Goal: Task Accomplishment & Management: Use online tool/utility

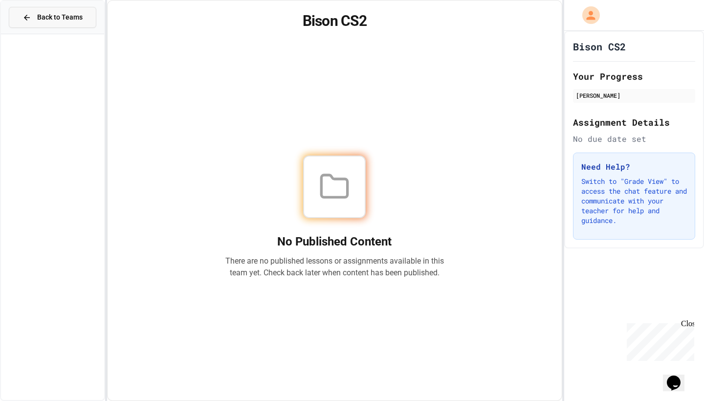
click at [61, 16] on span "Back to Teams" at bounding box center [59, 17] width 45 height 10
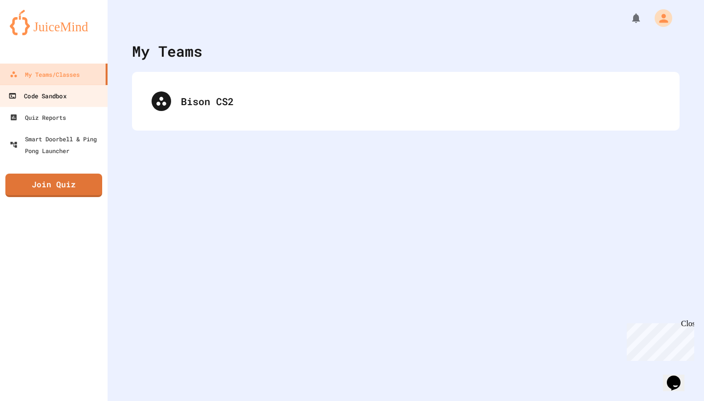
click at [40, 102] on link "Code Sandbox" at bounding box center [54, 96] width 111 height 22
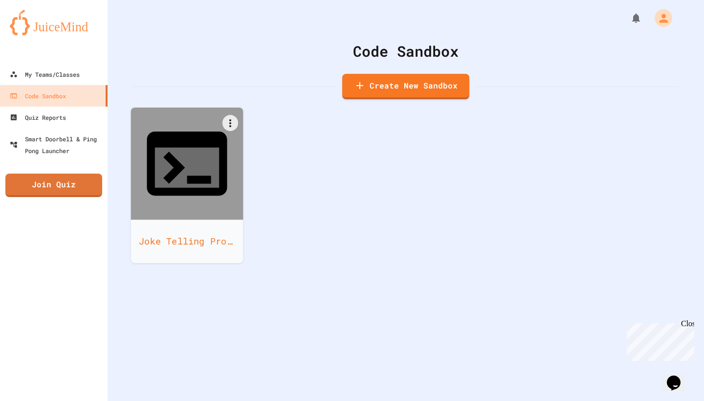
click at [171, 163] on div at bounding box center [187, 164] width 112 height 112
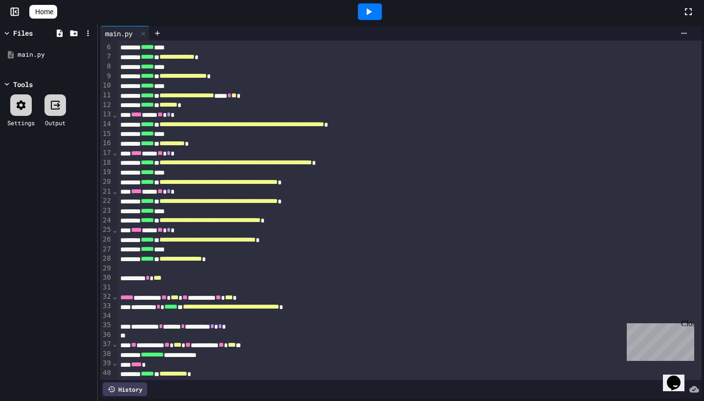
click at [371, 10] on icon at bounding box center [369, 12] width 12 height 12
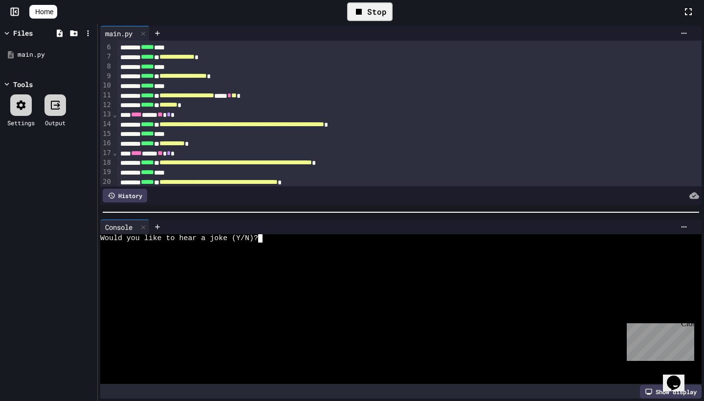
click at [266, 240] on textarea "Terminal input" at bounding box center [265, 238] width 4 height 8
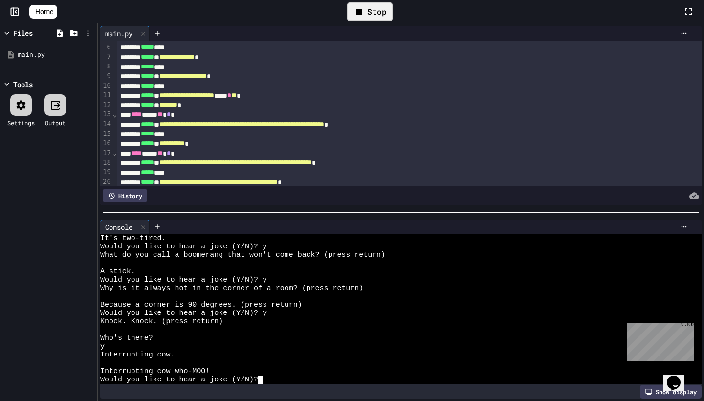
scroll to position [324, 0]
click at [141, 224] on icon at bounding box center [143, 227] width 7 height 7
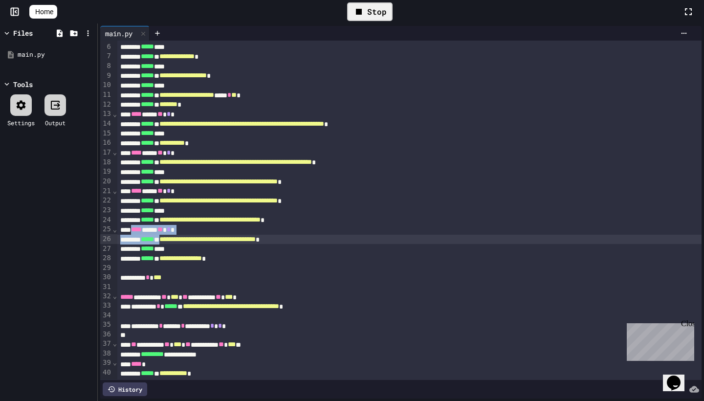
scroll to position [47, 0]
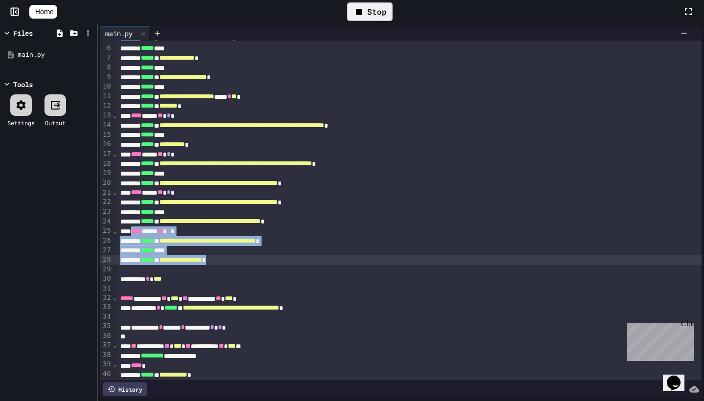
drag, startPoint x: 137, startPoint y: 231, endPoint x: 275, endPoint y: 261, distance: 141.2
copy div "**********"
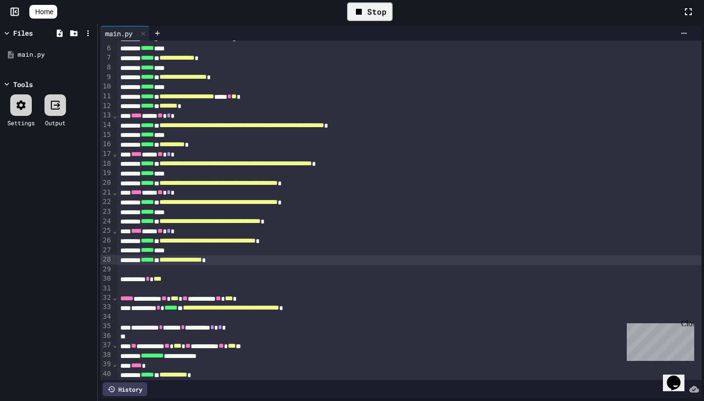
click at [275, 261] on div "**********" at bounding box center [409, 260] width 584 height 10
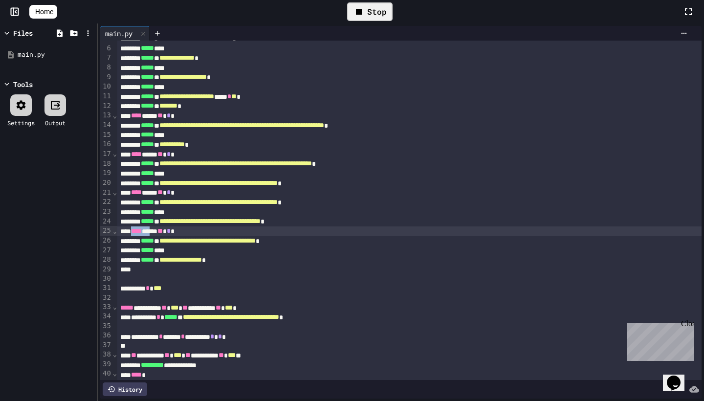
scroll to position [47, 0]
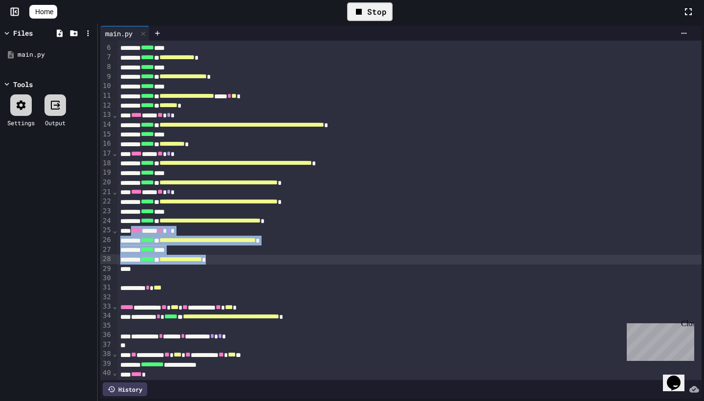
drag, startPoint x: 136, startPoint y: 231, endPoint x: 276, endPoint y: 260, distance: 142.3
click at [276, 260] on div "**********" at bounding box center [409, 192] width 584 height 398
copy div "**********"
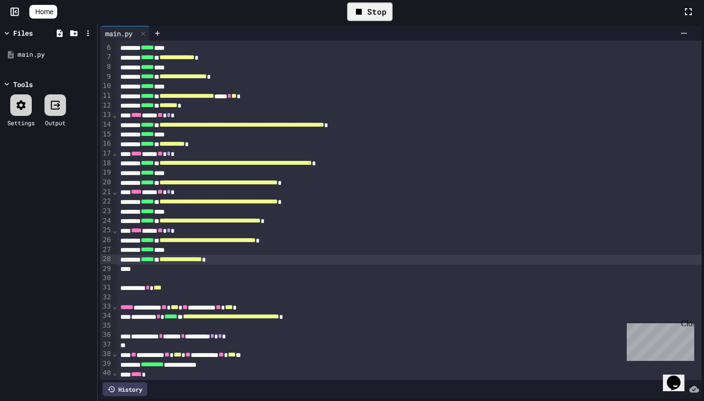
click at [150, 272] on div at bounding box center [409, 269] width 584 height 9
paste div
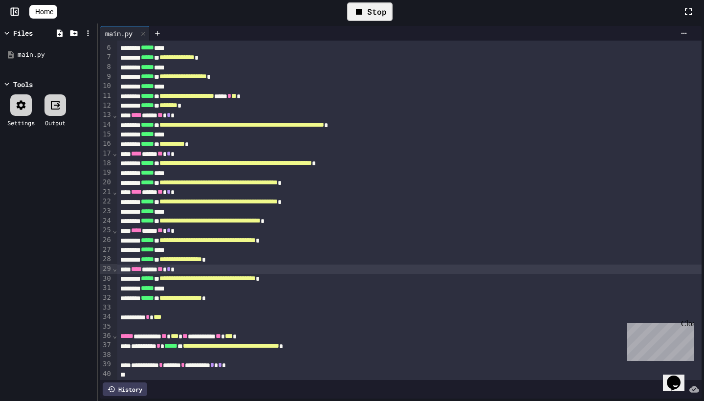
click at [195, 270] on div "**** **** ** * *" at bounding box center [409, 270] width 584 height 10
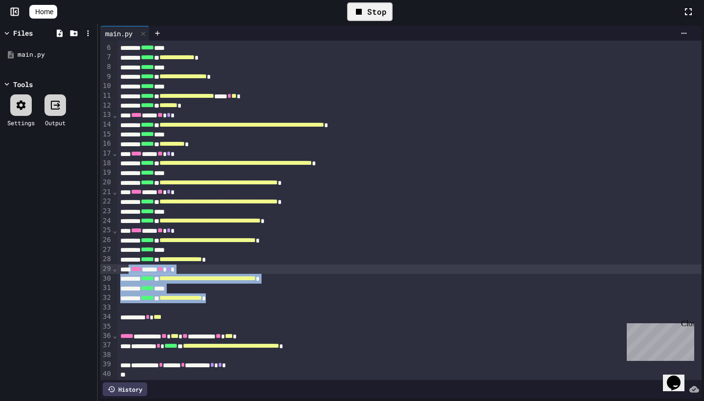
drag, startPoint x: 269, startPoint y: 297, endPoint x: 134, endPoint y: 266, distance: 138.3
click at [134, 266] on div "**********" at bounding box center [409, 206] width 584 height 427
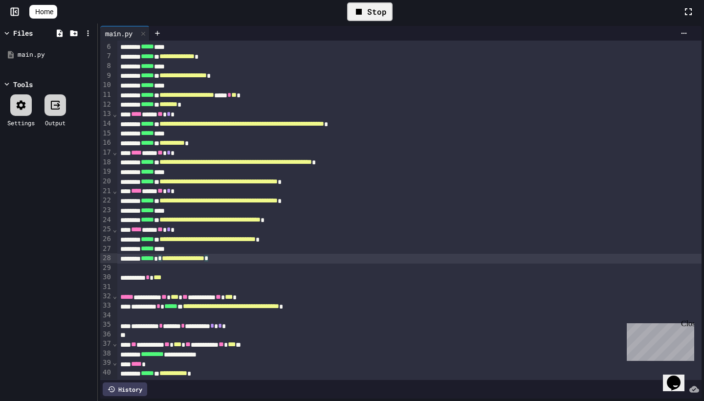
scroll to position [48, 0]
click at [282, 323] on div "**********" at bounding box center [409, 327] width 584 height 10
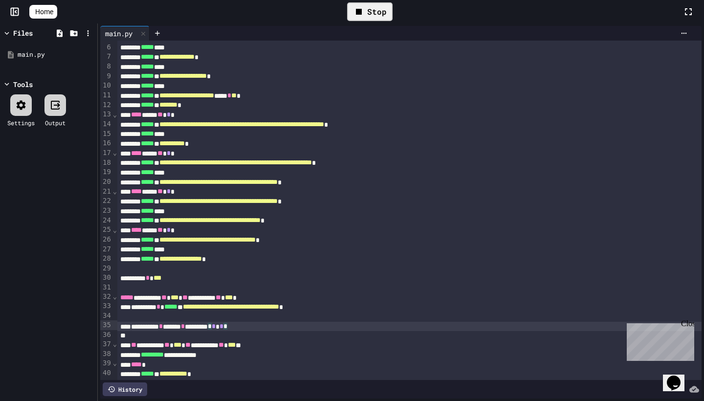
click at [279, 331] on div at bounding box center [409, 335] width 584 height 9
click at [285, 326] on div "**********" at bounding box center [409, 327] width 584 height 10
click at [291, 323] on div "**********" at bounding box center [409, 327] width 584 height 10
click at [190, 327] on div "**********" at bounding box center [409, 327] width 584 height 10
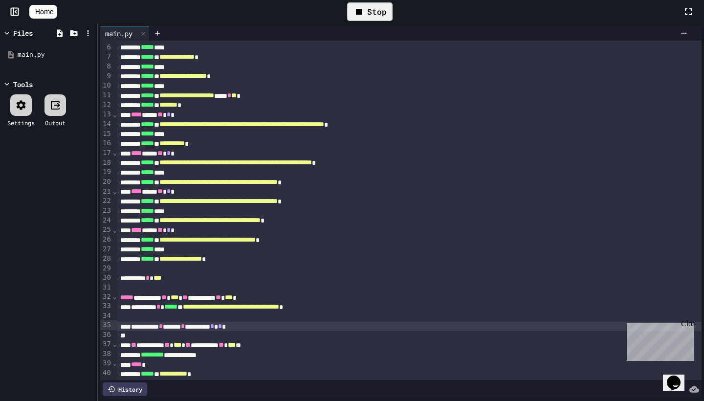
click at [286, 323] on div "**********" at bounding box center [409, 327] width 584 height 10
click at [278, 327] on div "**********" at bounding box center [409, 327] width 584 height 10
click at [309, 323] on div "**********" at bounding box center [409, 327] width 584 height 10
click at [308, 324] on div "**********" at bounding box center [409, 327] width 584 height 10
drag, startPoint x: 224, startPoint y: 326, endPoint x: 251, endPoint y: 327, distance: 27.4
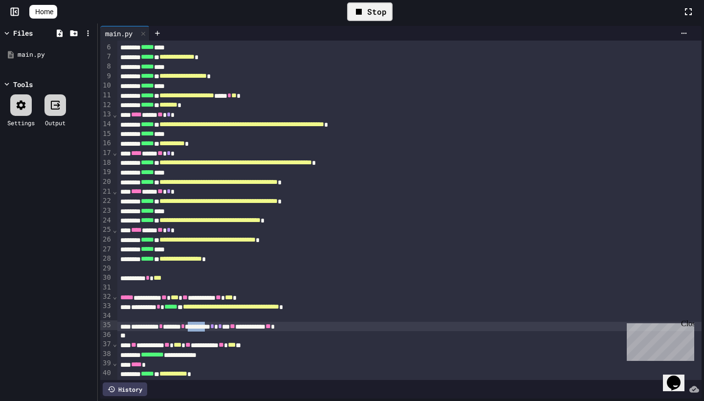
click at [251, 327] on div "**********" at bounding box center [409, 327] width 584 height 10
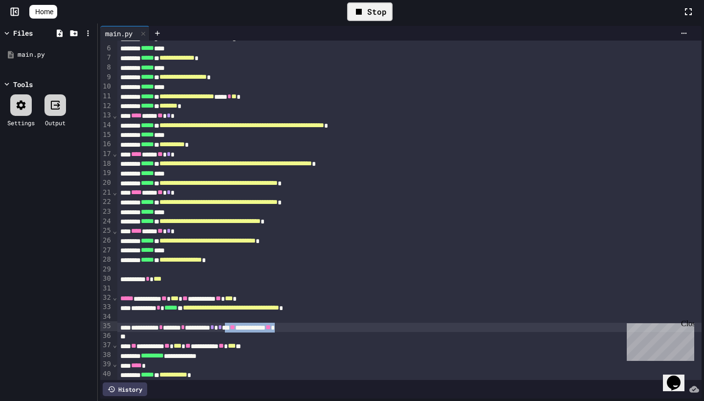
drag, startPoint x: 366, startPoint y: 324, endPoint x: 277, endPoint y: 328, distance: 89.1
click at [277, 328] on div "**********" at bounding box center [409, 328] width 584 height 10
click at [371, 8] on div "Stop" at bounding box center [369, 11] width 45 height 19
click at [371, 8] on icon at bounding box center [369, 12] width 12 height 12
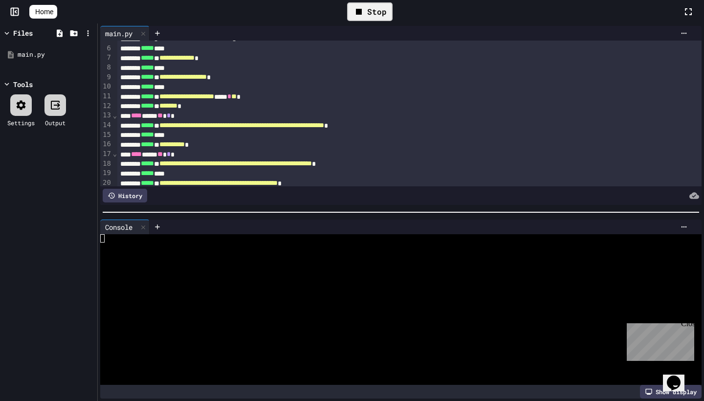
scroll to position [324, 0]
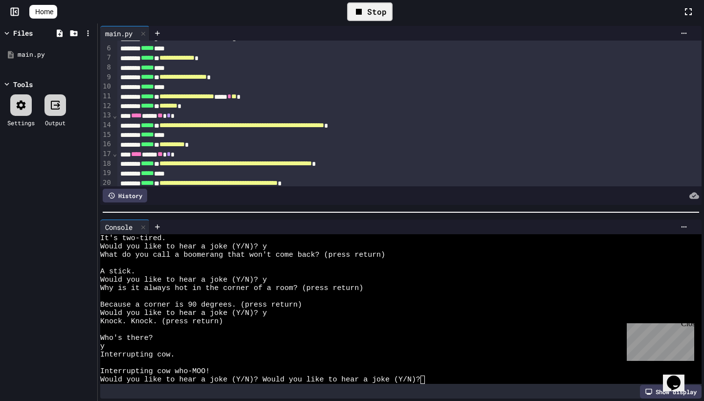
click at [426, 380] on textarea "Terminal input" at bounding box center [428, 380] width 4 height 8
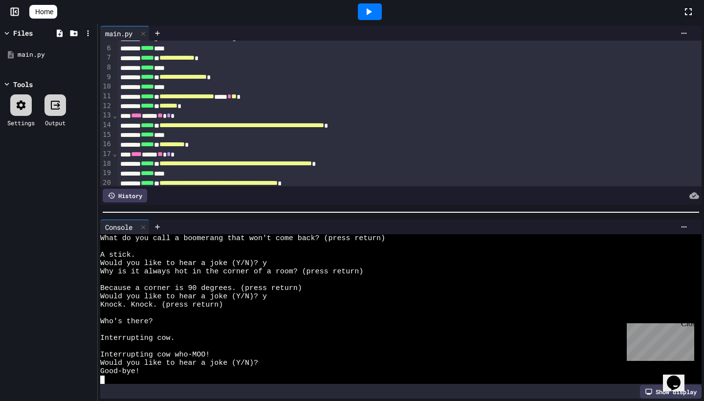
scroll to position [1006, 0]
click at [145, 229] on icon at bounding box center [143, 227] width 7 height 7
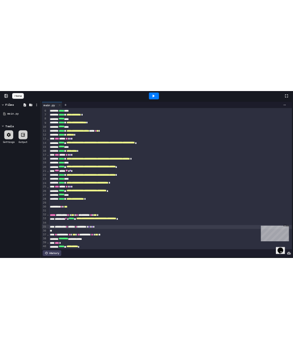
scroll to position [0, 0]
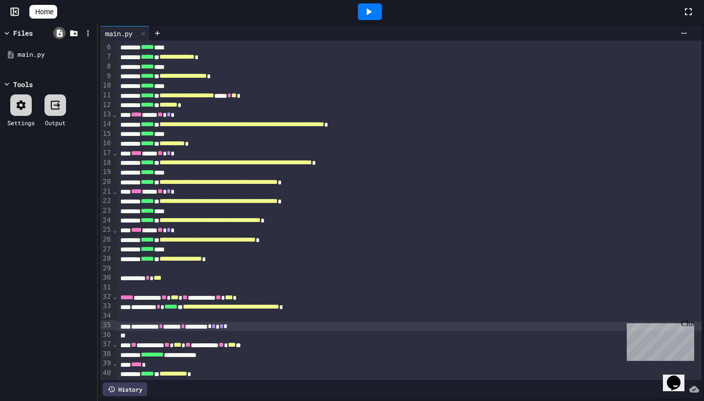
click at [60, 31] on icon at bounding box center [60, 32] width 6 height 7
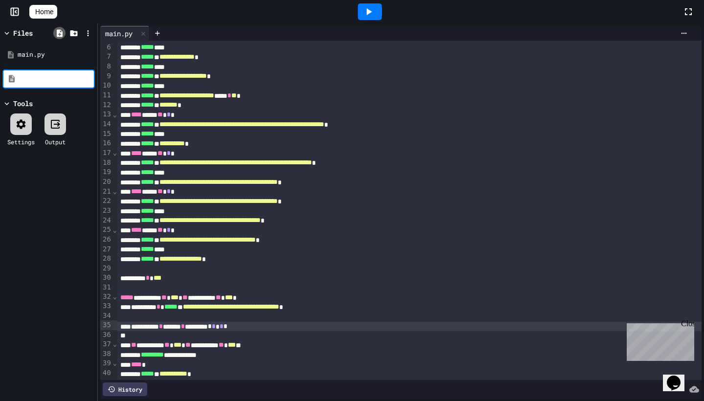
click at [60, 31] on icon at bounding box center [60, 32] width 6 height 7
click at [78, 31] on icon at bounding box center [73, 33] width 9 height 9
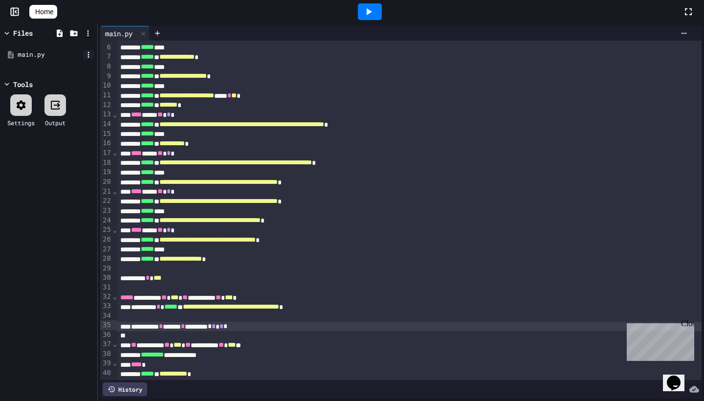
click at [89, 53] on icon at bounding box center [88, 54] width 9 height 9
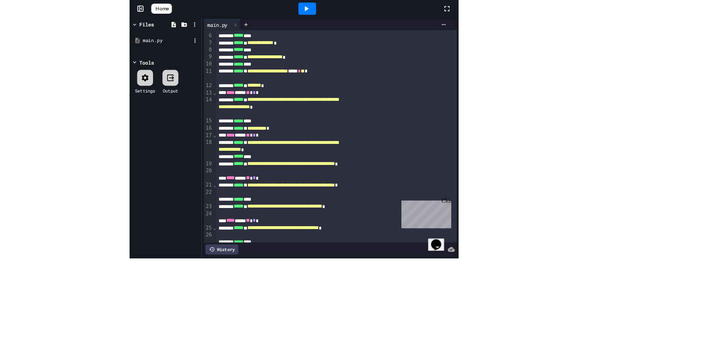
scroll to position [47, 0]
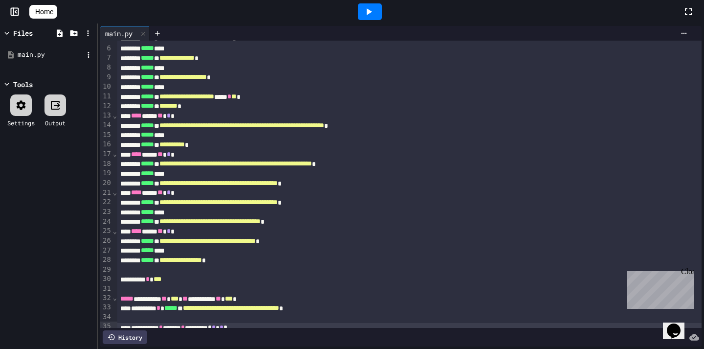
click at [59, 215] on div at bounding box center [352, 174] width 704 height 349
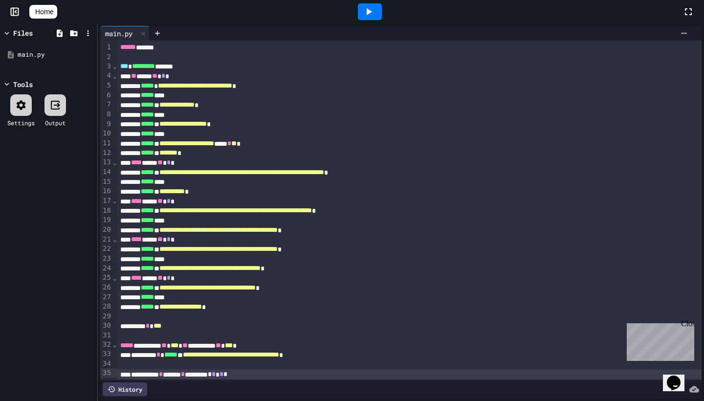
scroll to position [0, 0]
click at [377, 17] on div at bounding box center [370, 11] width 24 height 17
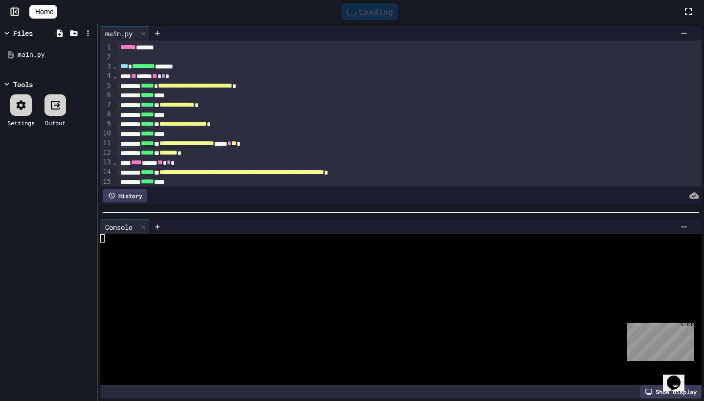
scroll to position [540, 0]
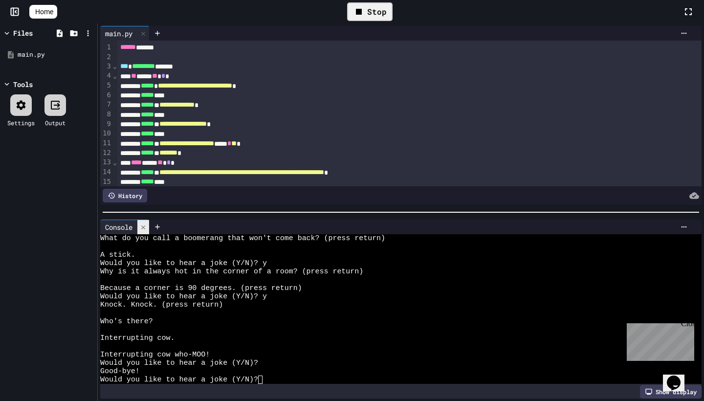
click at [145, 228] on icon at bounding box center [143, 227] width 4 height 4
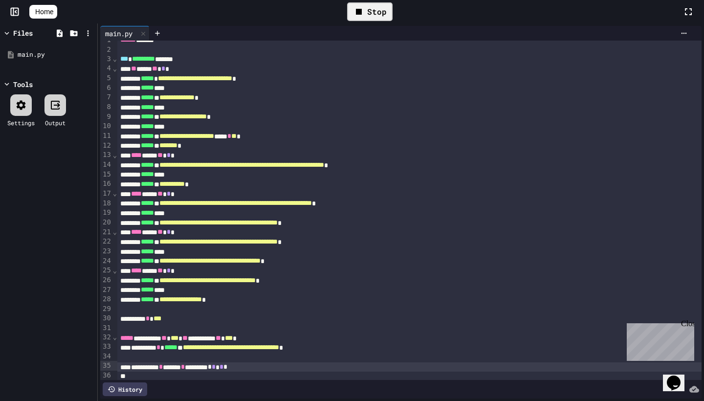
scroll to position [8, 0]
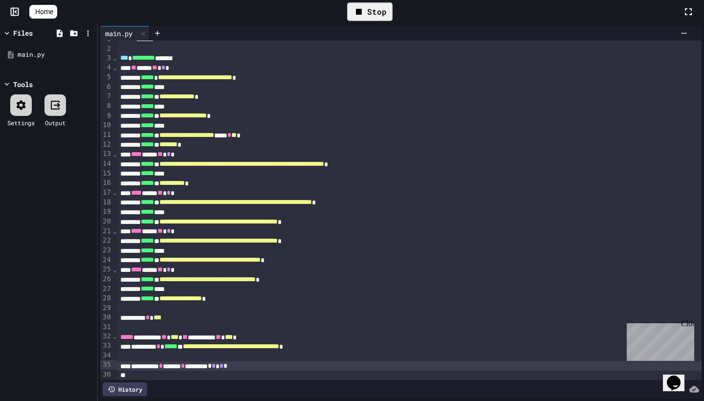
click at [370, 13] on div "Stop" at bounding box center [369, 11] width 45 height 19
click at [370, 13] on icon at bounding box center [369, 12] width 12 height 12
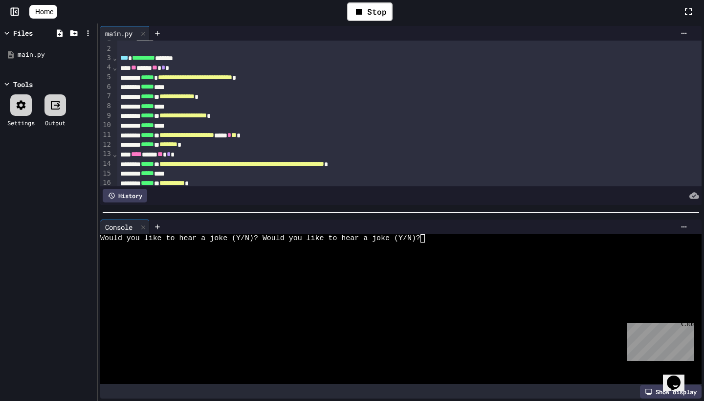
click at [427, 235] on textarea "Terminal input" at bounding box center [428, 238] width 4 height 8
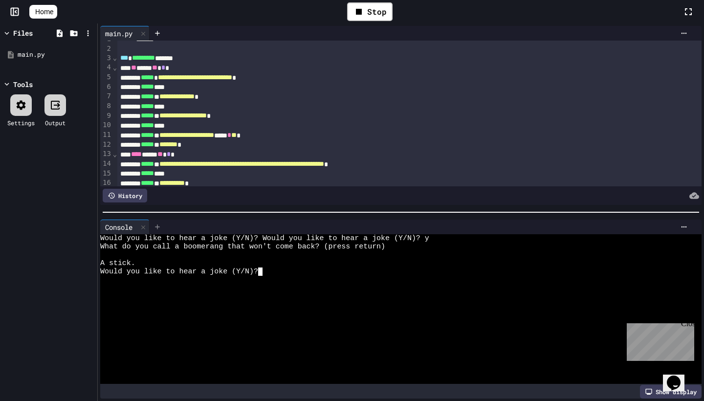
click at [153, 225] on div at bounding box center [158, 227] width 16 height 15
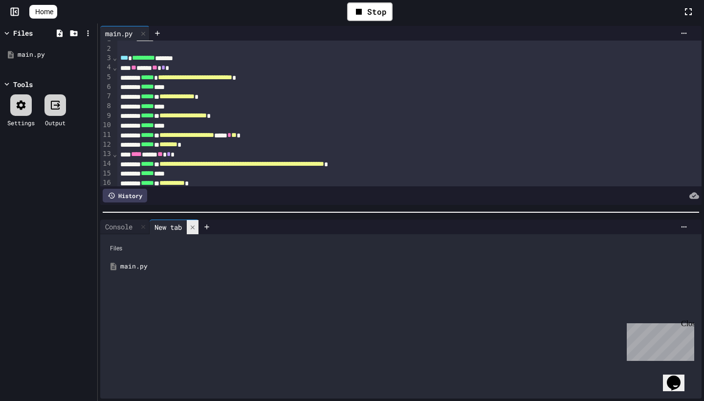
click at [192, 225] on div at bounding box center [193, 227] width 12 height 14
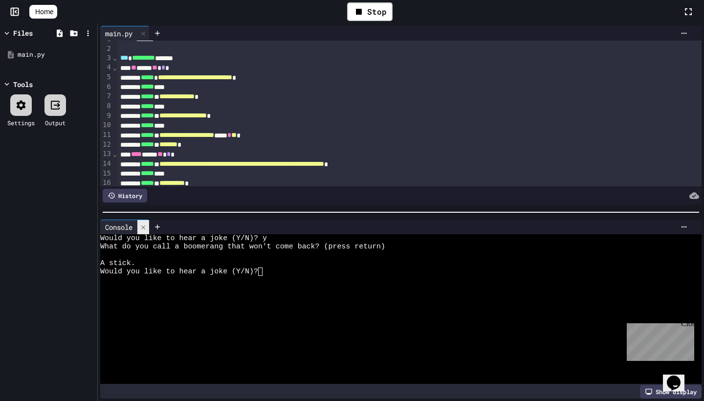
click at [142, 229] on icon at bounding box center [143, 227] width 7 height 7
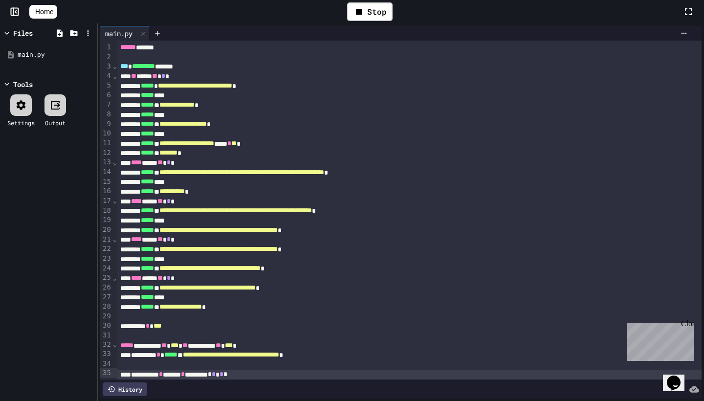
scroll to position [0, 0]
click at [114, 387] on icon at bounding box center [111, 389] width 7 height 6
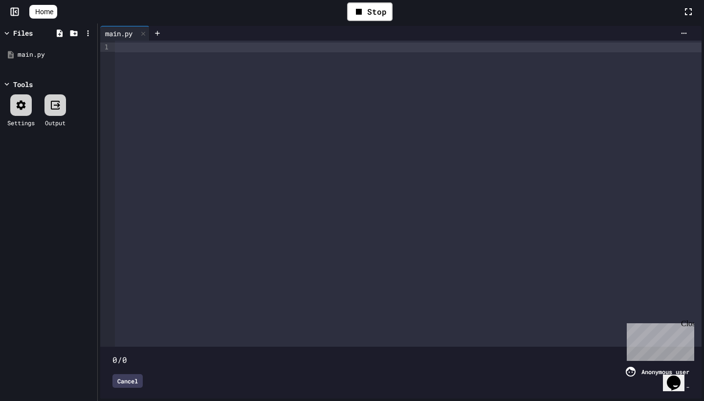
type input "***"
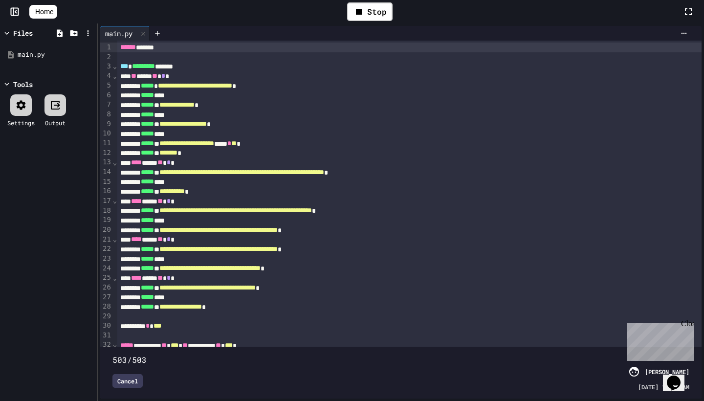
click at [119, 385] on div "Cancel" at bounding box center [127, 381] width 30 height 14
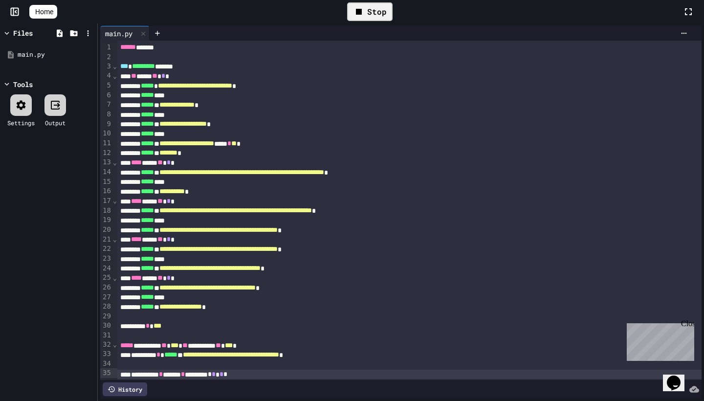
click at [361, 17] on icon at bounding box center [359, 12] width 12 height 12
click at [371, 16] on icon at bounding box center [369, 12] width 12 height 12
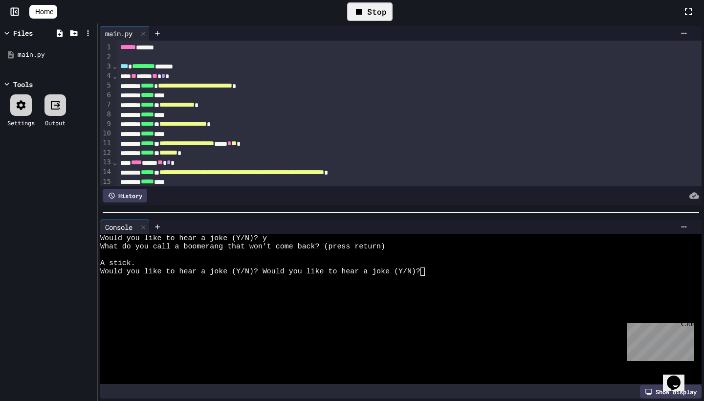
click at [428, 271] on textarea "Terminal input" at bounding box center [428, 271] width 4 height 8
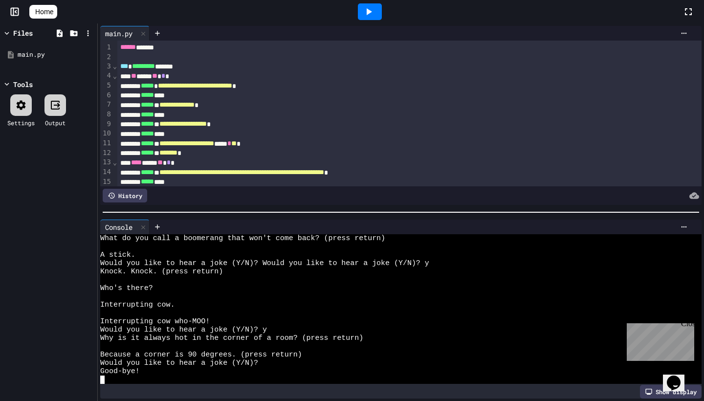
scroll to position [8, 0]
click at [375, 8] on icon at bounding box center [369, 12] width 12 height 12
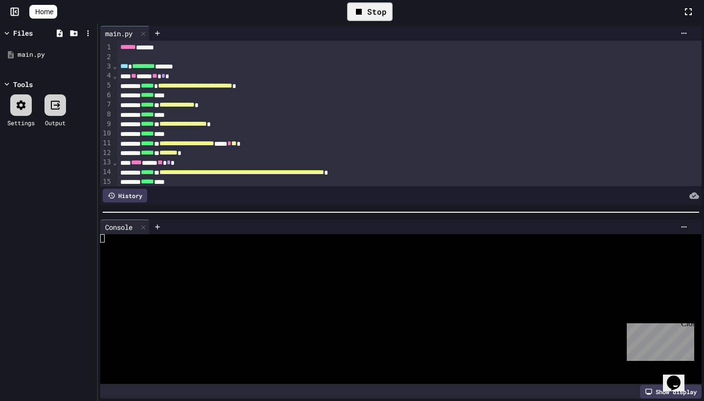
scroll to position [0, 0]
click at [265, 239] on textarea "Terminal input" at bounding box center [265, 238] width 4 height 8
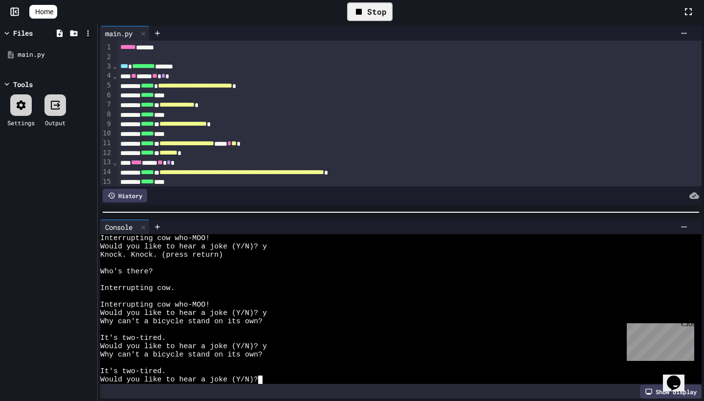
scroll to position [956, 0]
click at [380, 4] on div "Stop" at bounding box center [369, 11] width 45 height 19
click at [146, 223] on div at bounding box center [143, 227] width 12 height 14
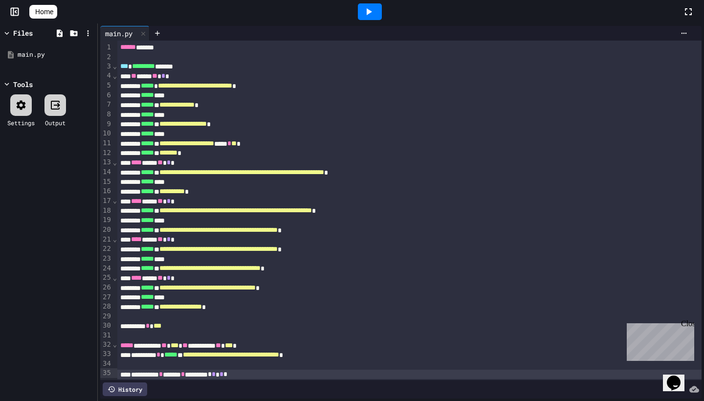
click at [365, 18] on div at bounding box center [370, 11] width 24 height 17
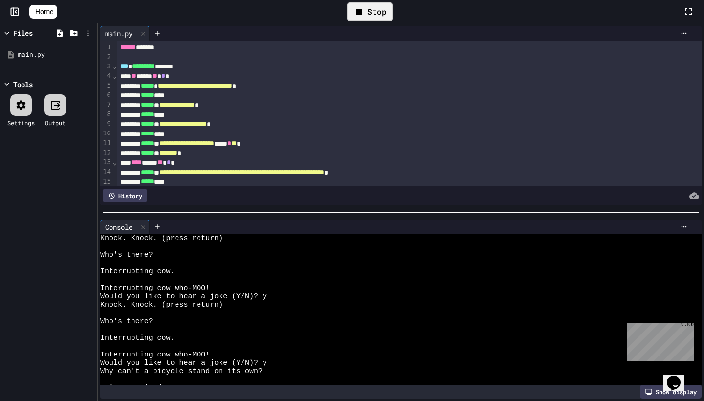
scroll to position [956, 0]
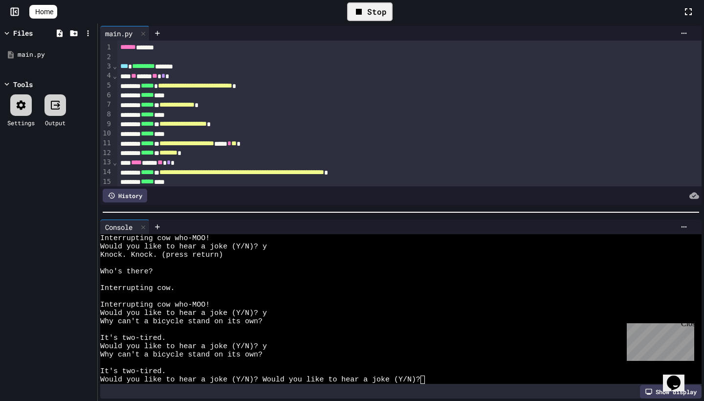
click at [376, 16] on div "Stop" at bounding box center [369, 11] width 45 height 19
click at [146, 221] on div at bounding box center [143, 227] width 12 height 14
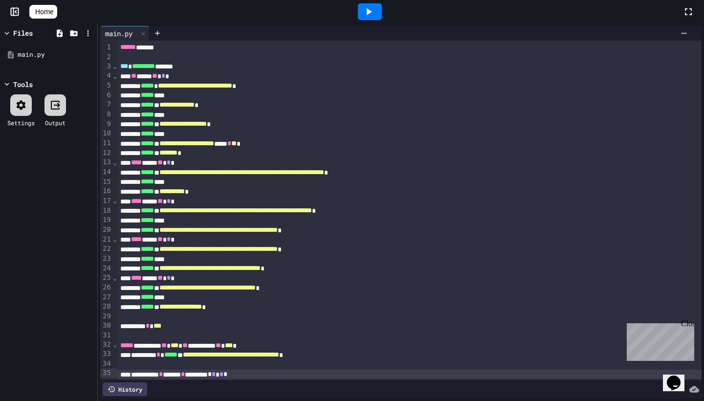
click at [372, 20] on div at bounding box center [370, 12] width 34 height 26
click at [380, 13] on div at bounding box center [370, 11] width 24 height 17
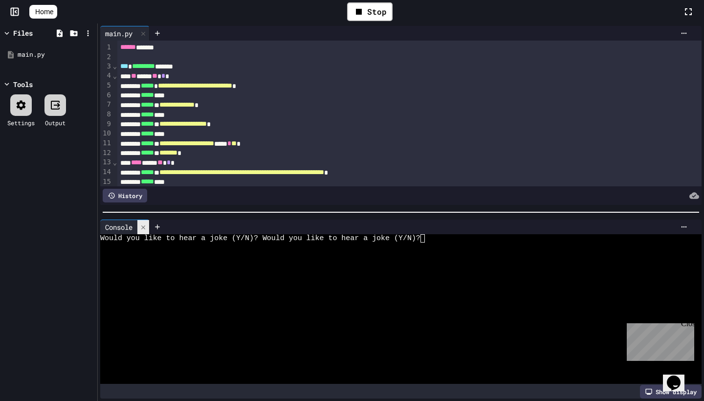
click at [141, 226] on icon at bounding box center [143, 227] width 7 height 7
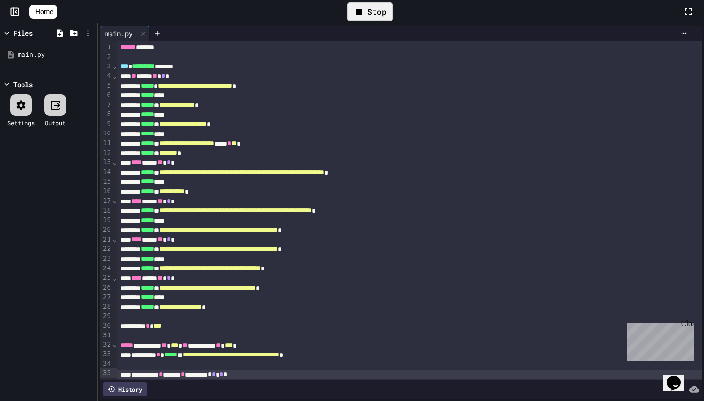
click at [373, 14] on div "Stop" at bounding box center [369, 11] width 45 height 19
click at [372, 11] on icon at bounding box center [369, 11] width 5 height 7
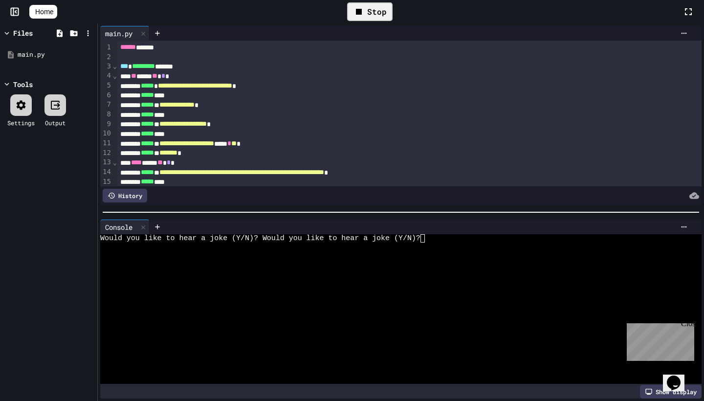
click at [429, 240] on textarea "Terminal input" at bounding box center [428, 238] width 4 height 8
click at [145, 227] on icon at bounding box center [143, 227] width 4 height 4
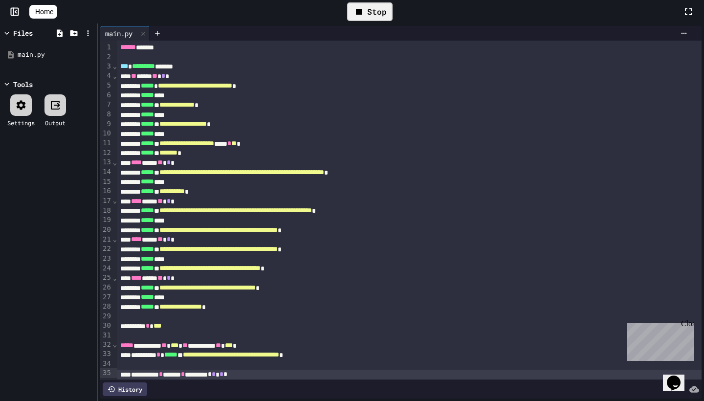
click at [359, 14] on icon at bounding box center [359, 12] width 12 height 12
click at [359, 14] on div at bounding box center [370, 12] width 34 height 26
click at [374, 14] on icon at bounding box center [369, 12] width 12 height 12
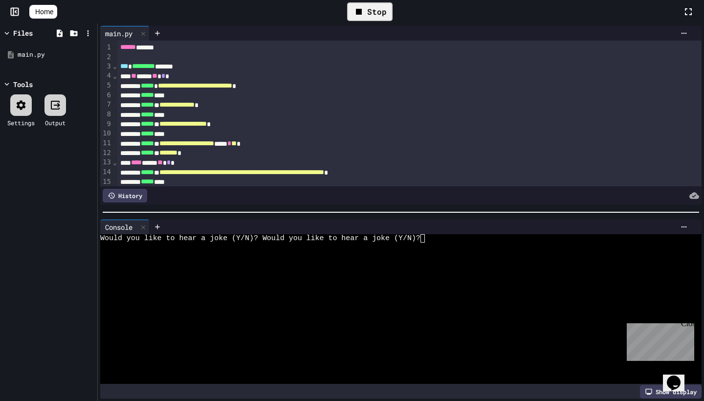
click at [428, 236] on textarea "Terminal input" at bounding box center [428, 238] width 4 height 8
click at [365, 12] on icon at bounding box center [359, 12] width 12 height 12
click at [144, 227] on icon at bounding box center [143, 227] width 4 height 4
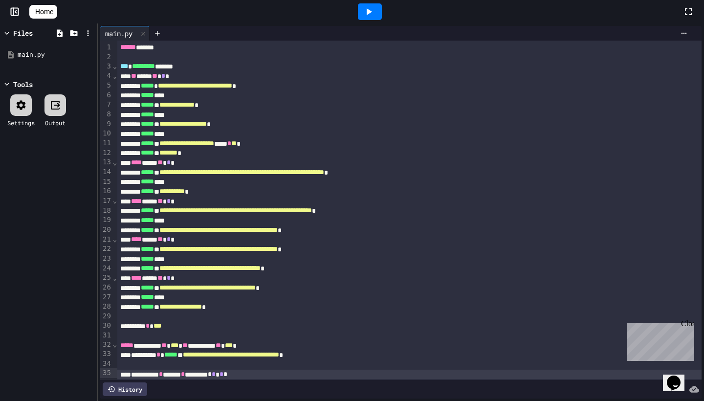
click at [382, 8] on div at bounding box center [370, 11] width 24 height 17
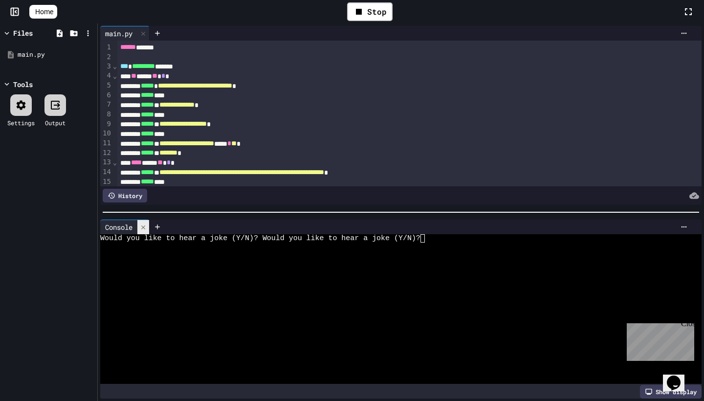
click at [147, 225] on icon at bounding box center [143, 227] width 7 height 7
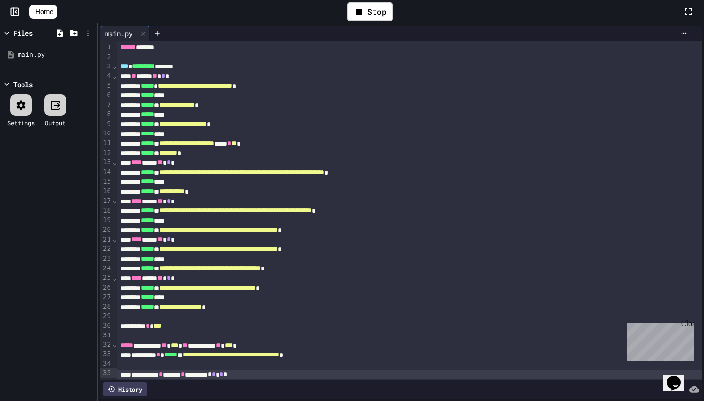
click at [14, 11] on icon at bounding box center [14, 11] width 0 height 7
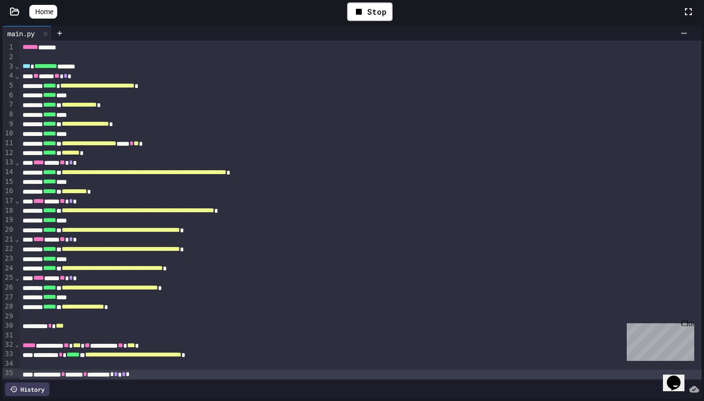
click at [15, 10] on icon at bounding box center [15, 11] width 8 height 7
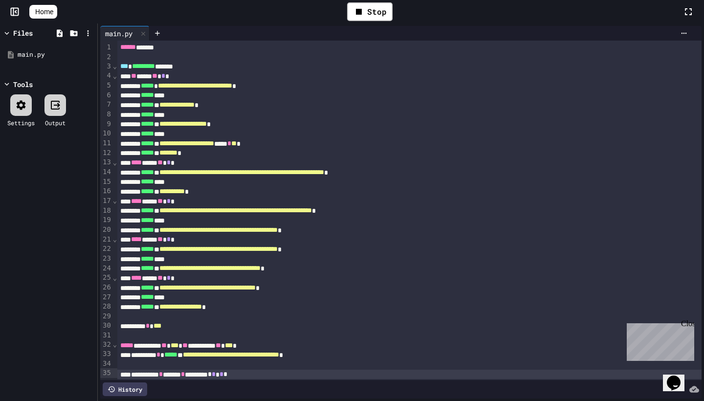
click at [39, 13] on icon at bounding box center [39, 17] width 10 height 8
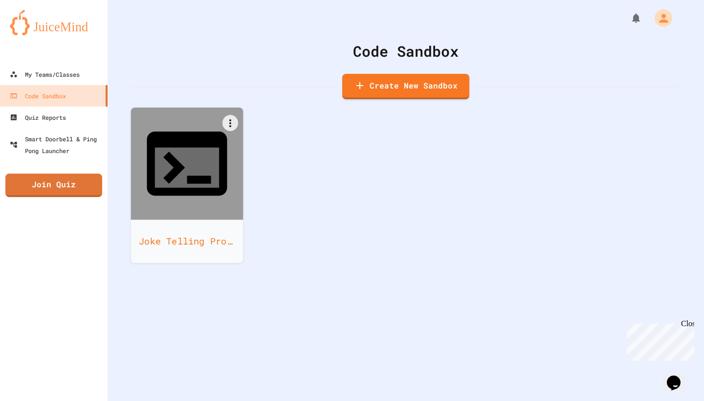
click at [151, 146] on div at bounding box center [187, 164] width 112 height 112
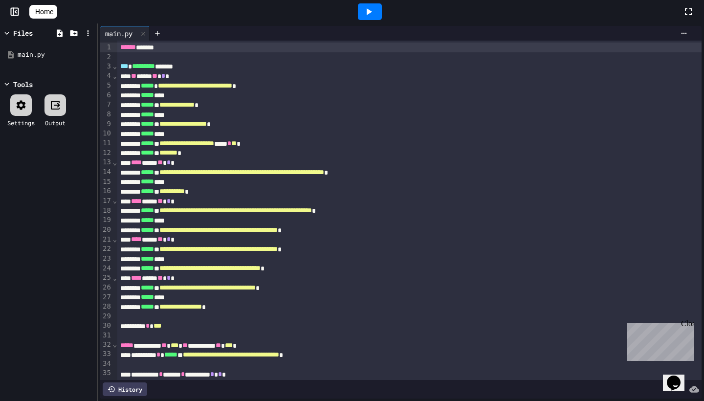
click at [372, 10] on icon at bounding box center [369, 11] width 5 height 7
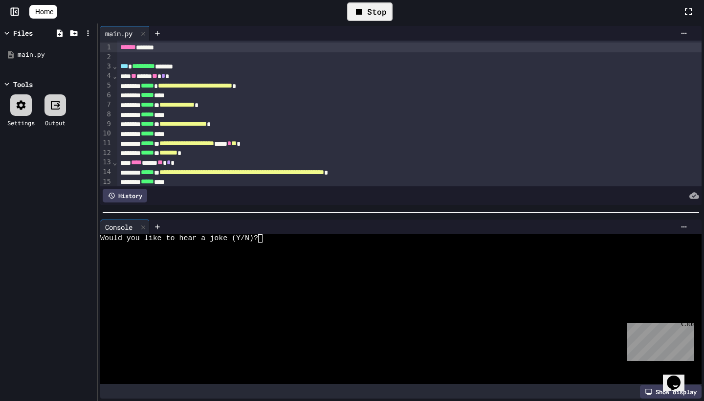
click at [264, 239] on textarea "Terminal input" at bounding box center [265, 238] width 4 height 8
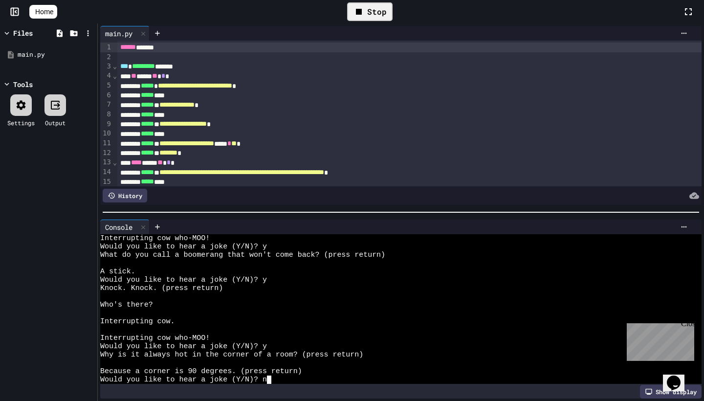
scroll to position [308, 0]
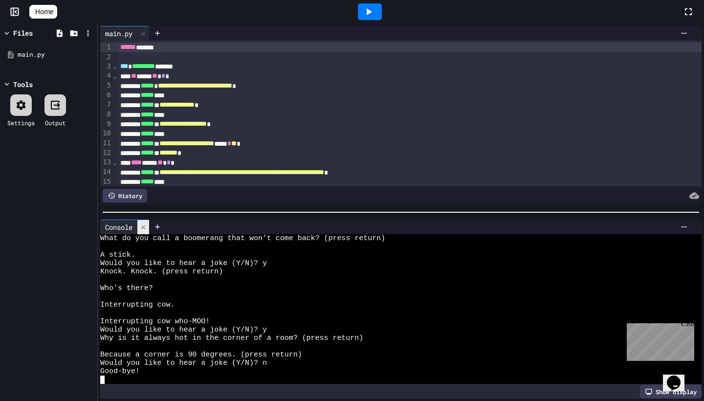
click at [144, 226] on icon at bounding box center [143, 227] width 4 height 4
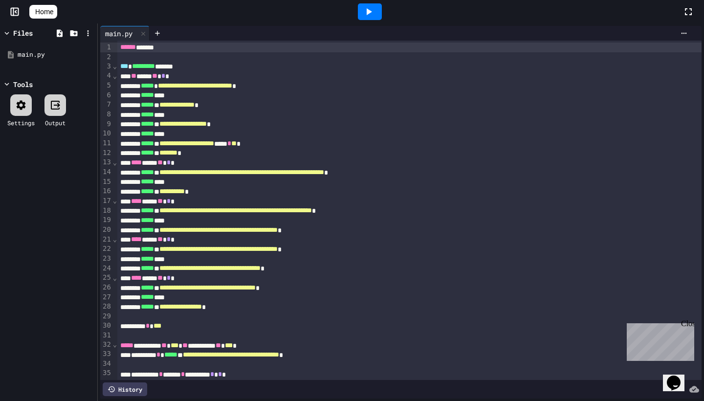
click at [33, 12] on icon at bounding box center [33, 12] width 0 height 0
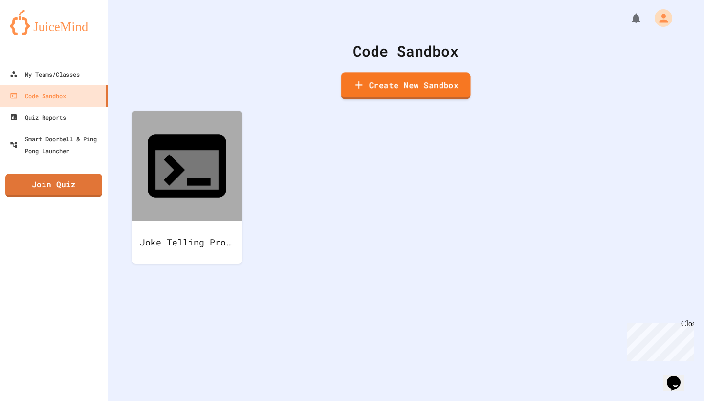
click at [429, 85] on link "Create New Sandbox" at bounding box center [406, 85] width 130 height 27
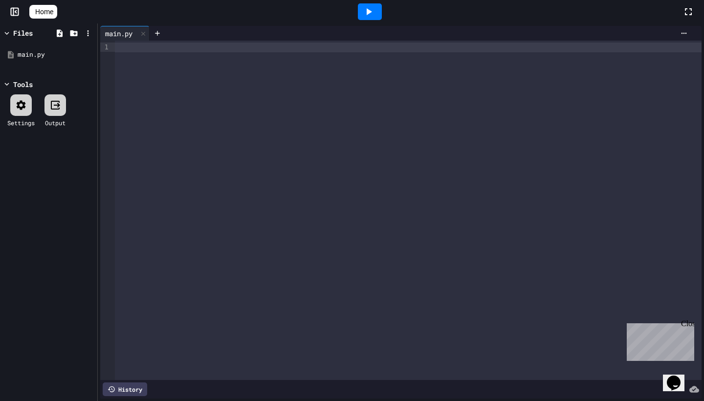
click at [155, 52] on div at bounding box center [408, 210] width 587 height 339
click at [49, 10] on span "Home" at bounding box center [44, 12] width 18 height 10
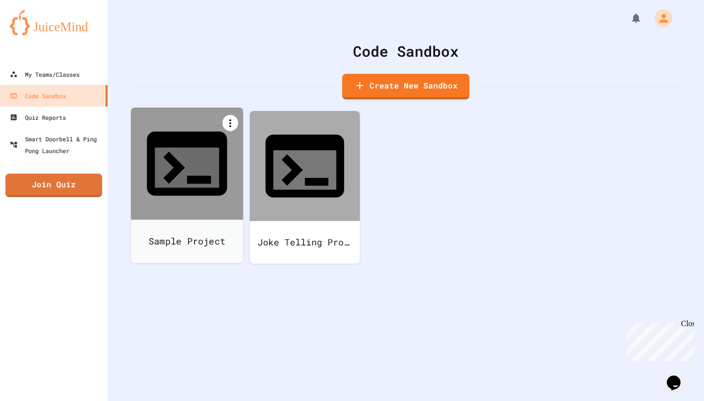
click at [229, 121] on icon at bounding box center [230, 123] width 12 height 12
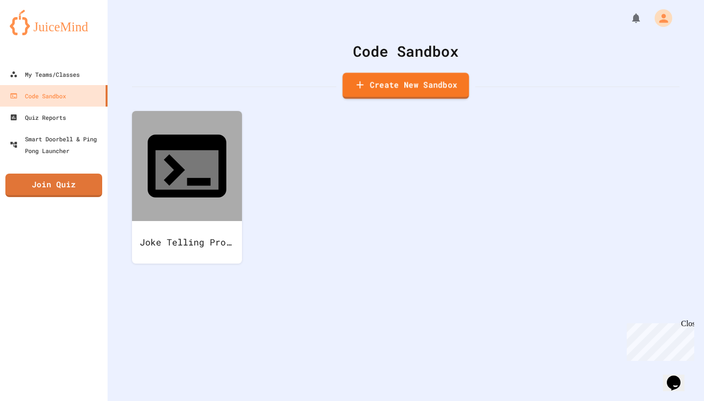
click at [400, 80] on link "Create New Sandbox" at bounding box center [406, 86] width 127 height 26
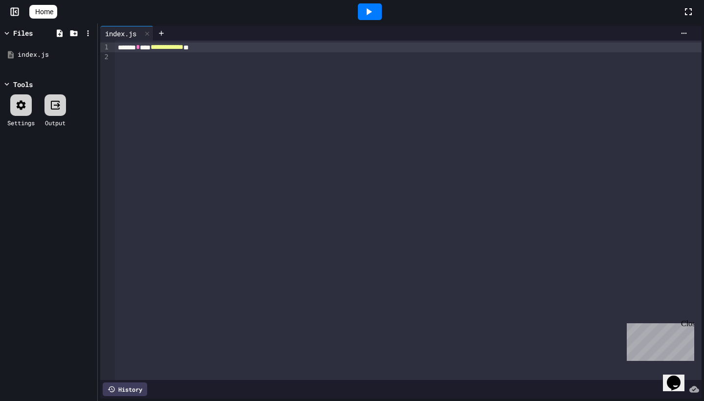
click at [375, 14] on icon at bounding box center [369, 12] width 12 height 12
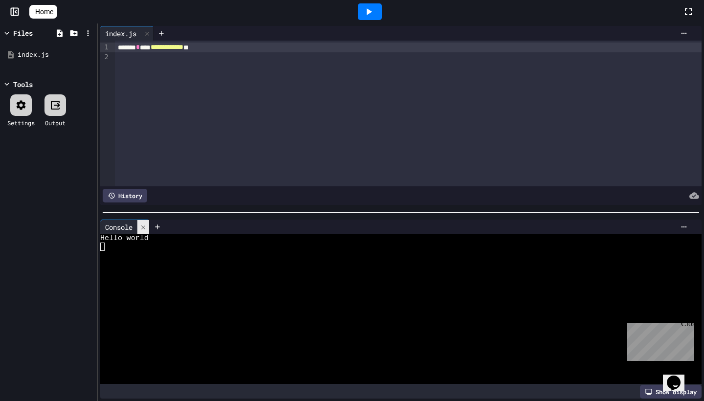
click at [140, 223] on div at bounding box center [143, 227] width 12 height 14
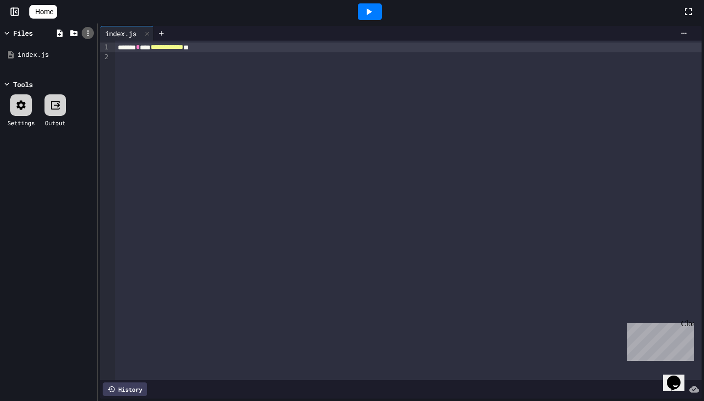
click at [84, 33] on icon at bounding box center [88, 33] width 9 height 9
click at [87, 32] on div at bounding box center [352, 200] width 704 height 401
click at [38, 13] on icon at bounding box center [39, 17] width 10 height 8
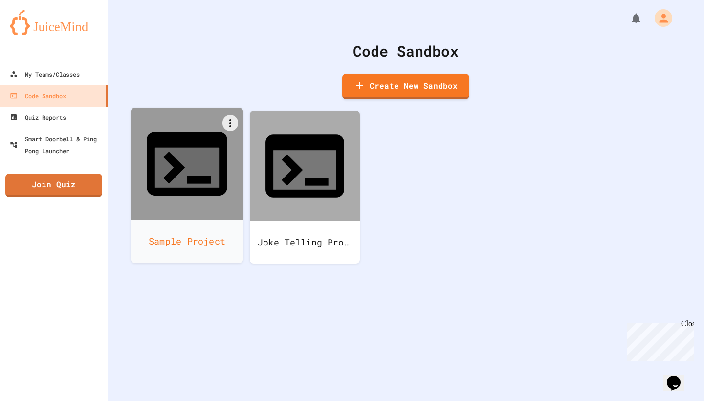
click at [238, 121] on div at bounding box center [187, 164] width 112 height 112
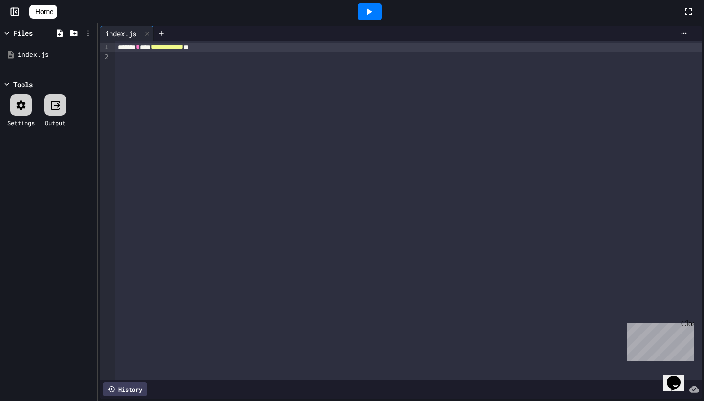
click at [53, 12] on span "Home" at bounding box center [44, 12] width 18 height 10
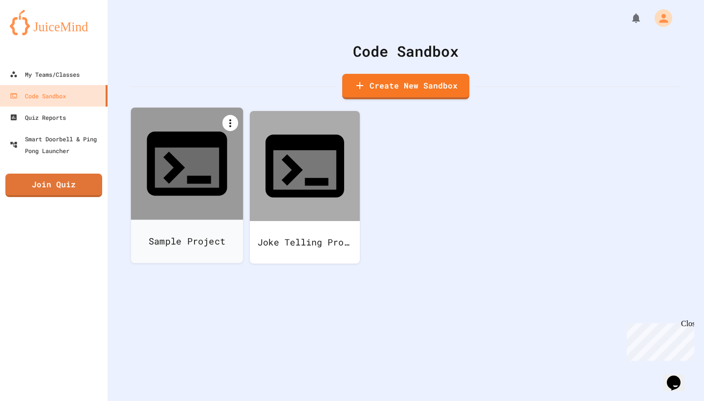
click at [229, 118] on icon at bounding box center [230, 123] width 12 height 12
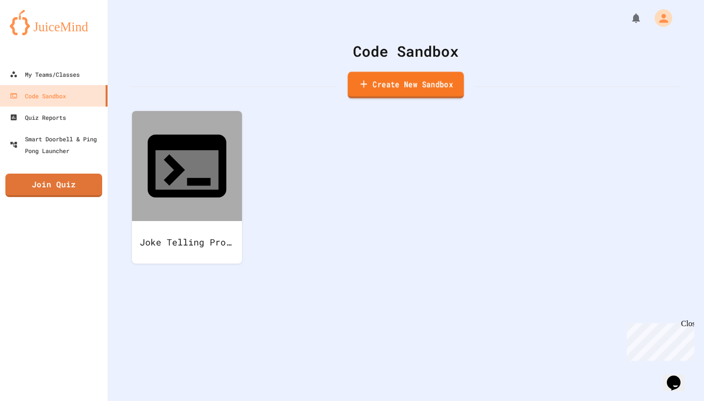
click at [420, 86] on link "Create New Sandbox" at bounding box center [406, 85] width 116 height 27
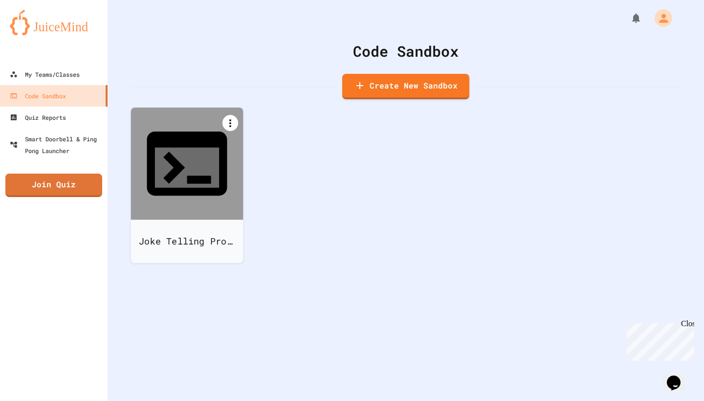
click at [227, 126] on icon at bounding box center [230, 123] width 12 height 12
click at [255, 191] on div at bounding box center [352, 200] width 704 height 401
